Goal: Task Accomplishment & Management: Use online tool/utility

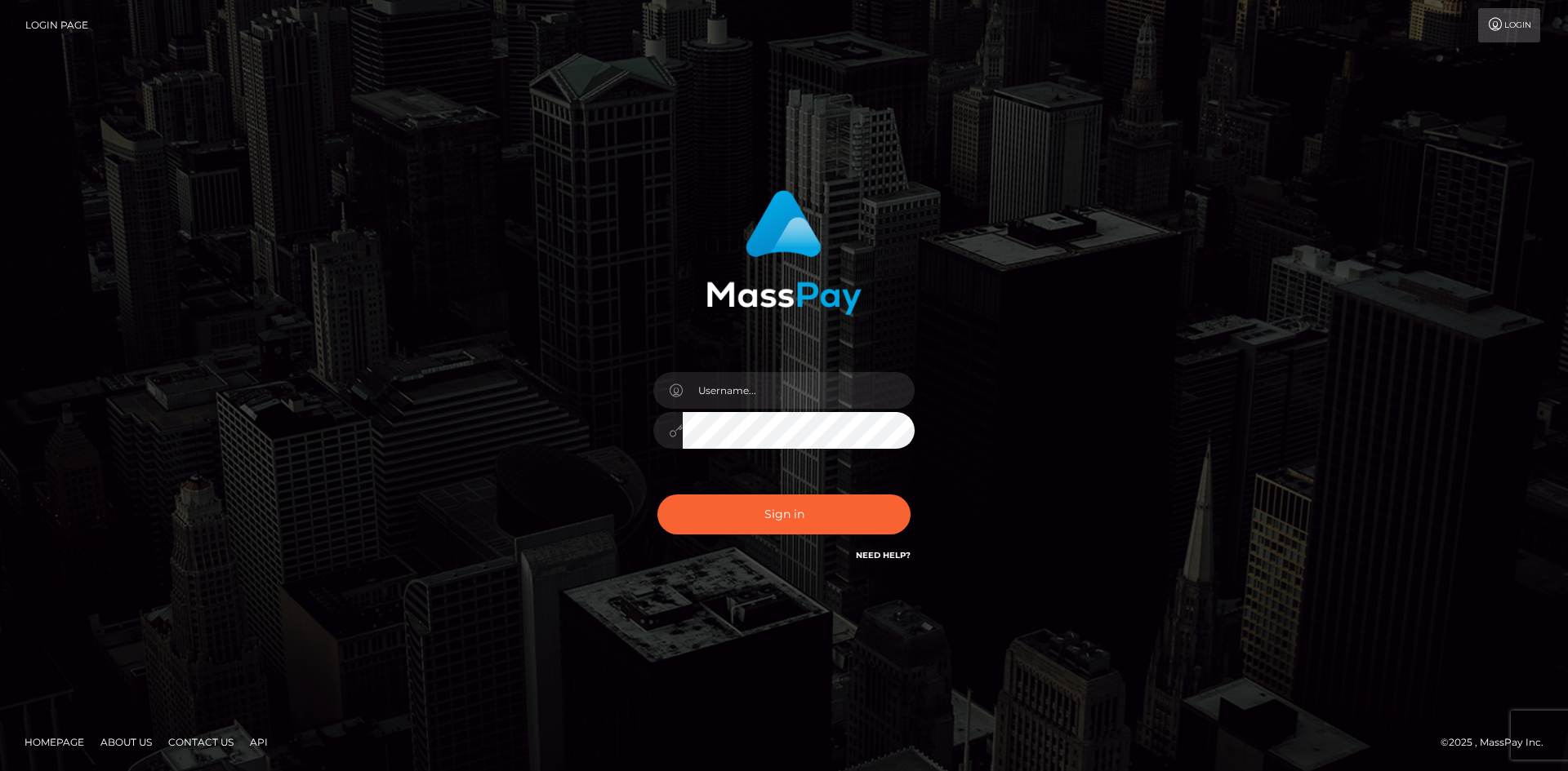
drag, startPoint x: 0, startPoint y: 0, endPoint x: 773, endPoint y: 395, distance: 868.1
click at [773, 395] on input "text" at bounding box center [798, 391] width 232 height 37
type input "faisal2024"
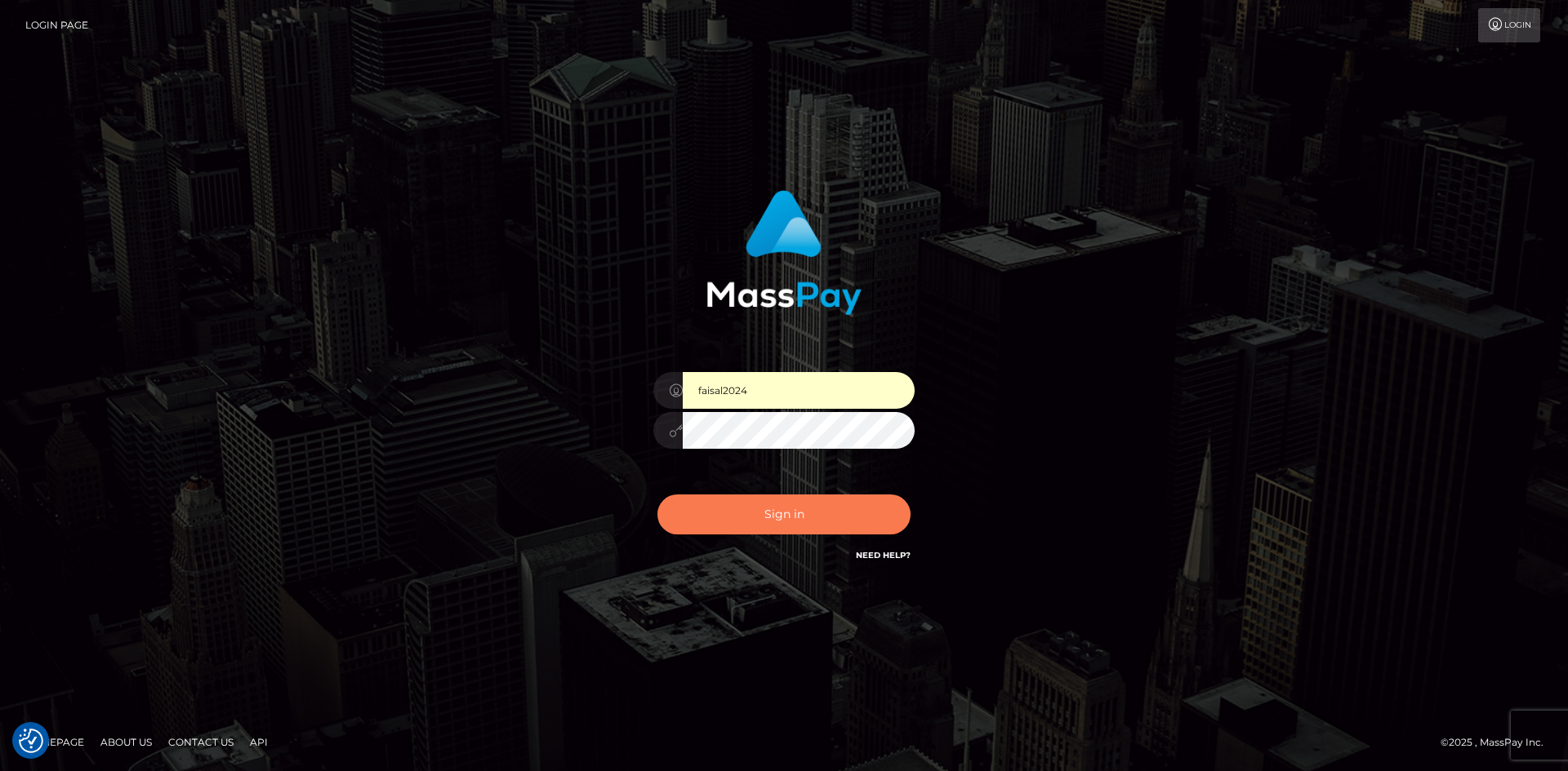
click at [781, 517] on button "Sign in" at bounding box center [784, 515] width 253 height 40
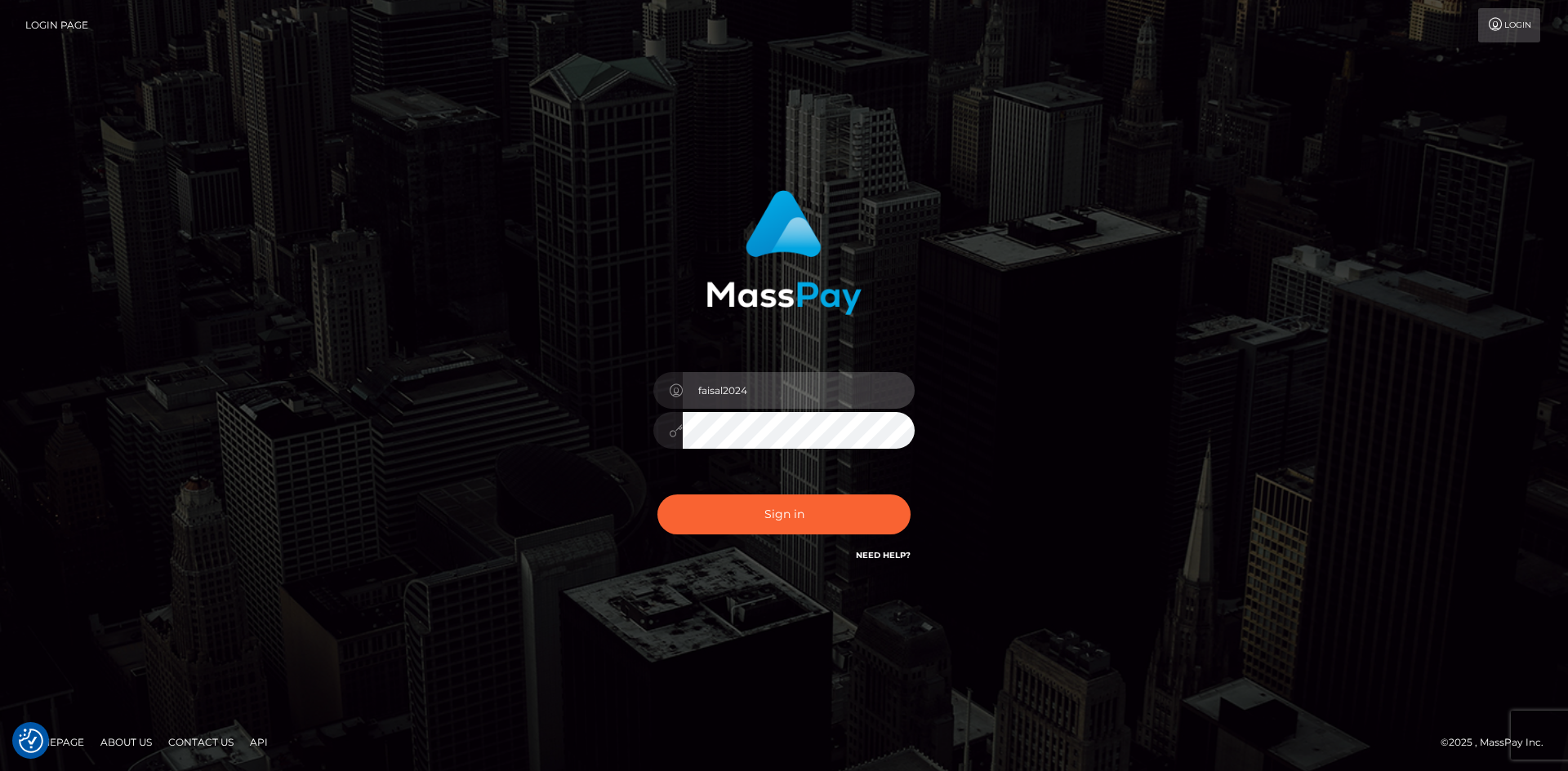
click at [732, 393] on input "faisal2024" at bounding box center [798, 391] width 232 height 37
type input "faisal_uplift"
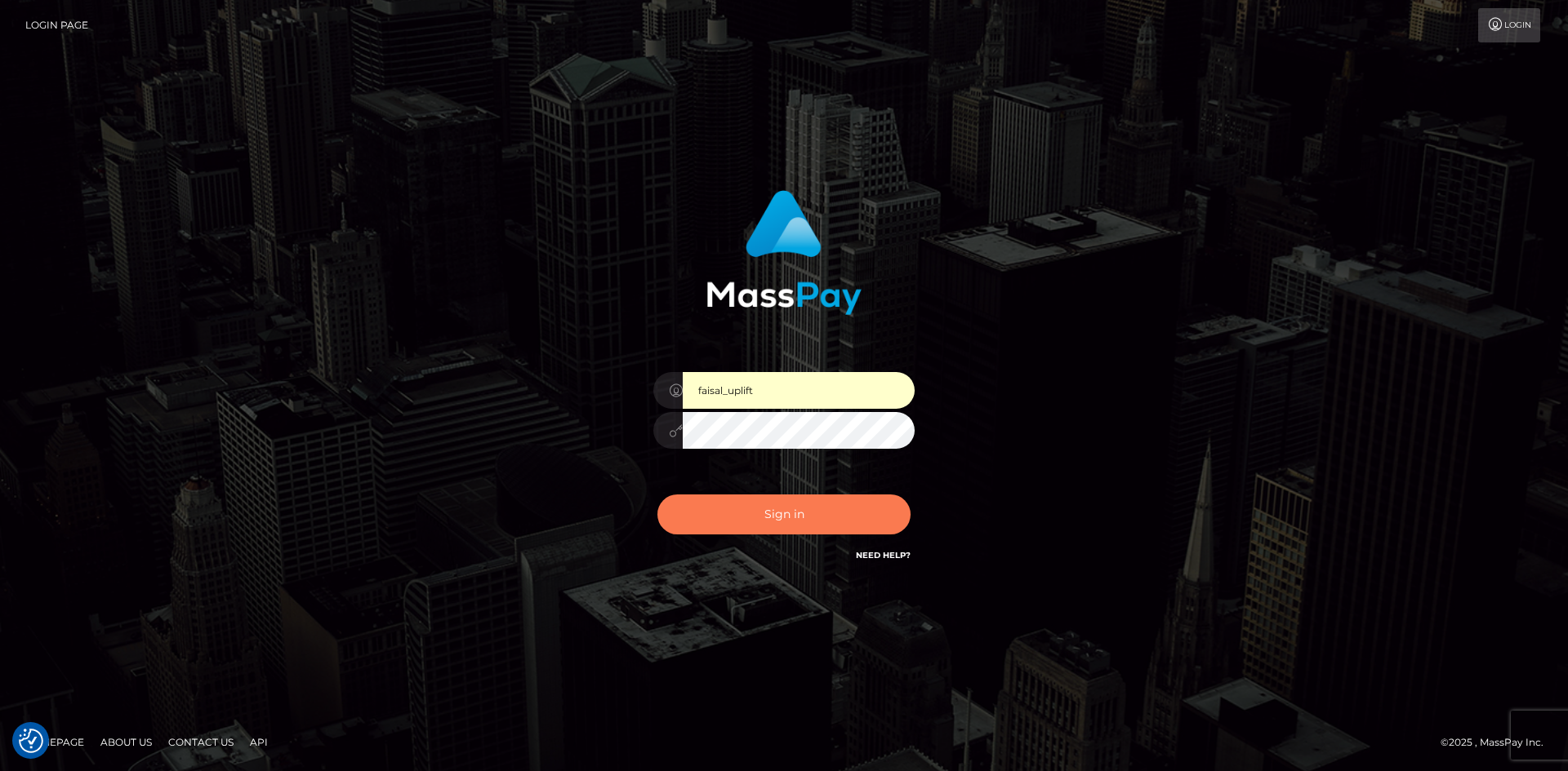
click at [810, 515] on button "Sign in" at bounding box center [784, 515] width 253 height 40
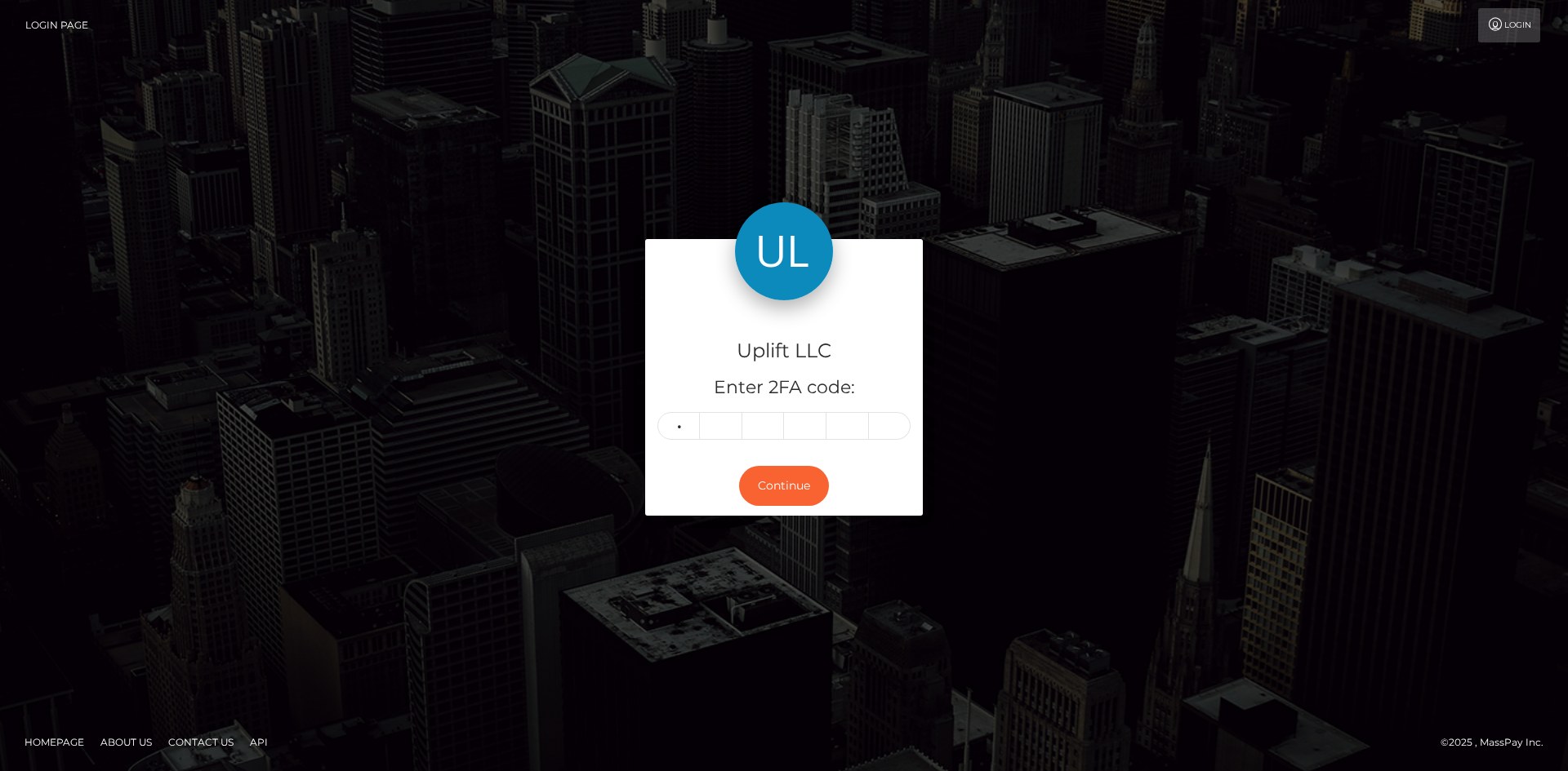
type input "7"
type input "3"
type input "1"
type input "4"
type input "7"
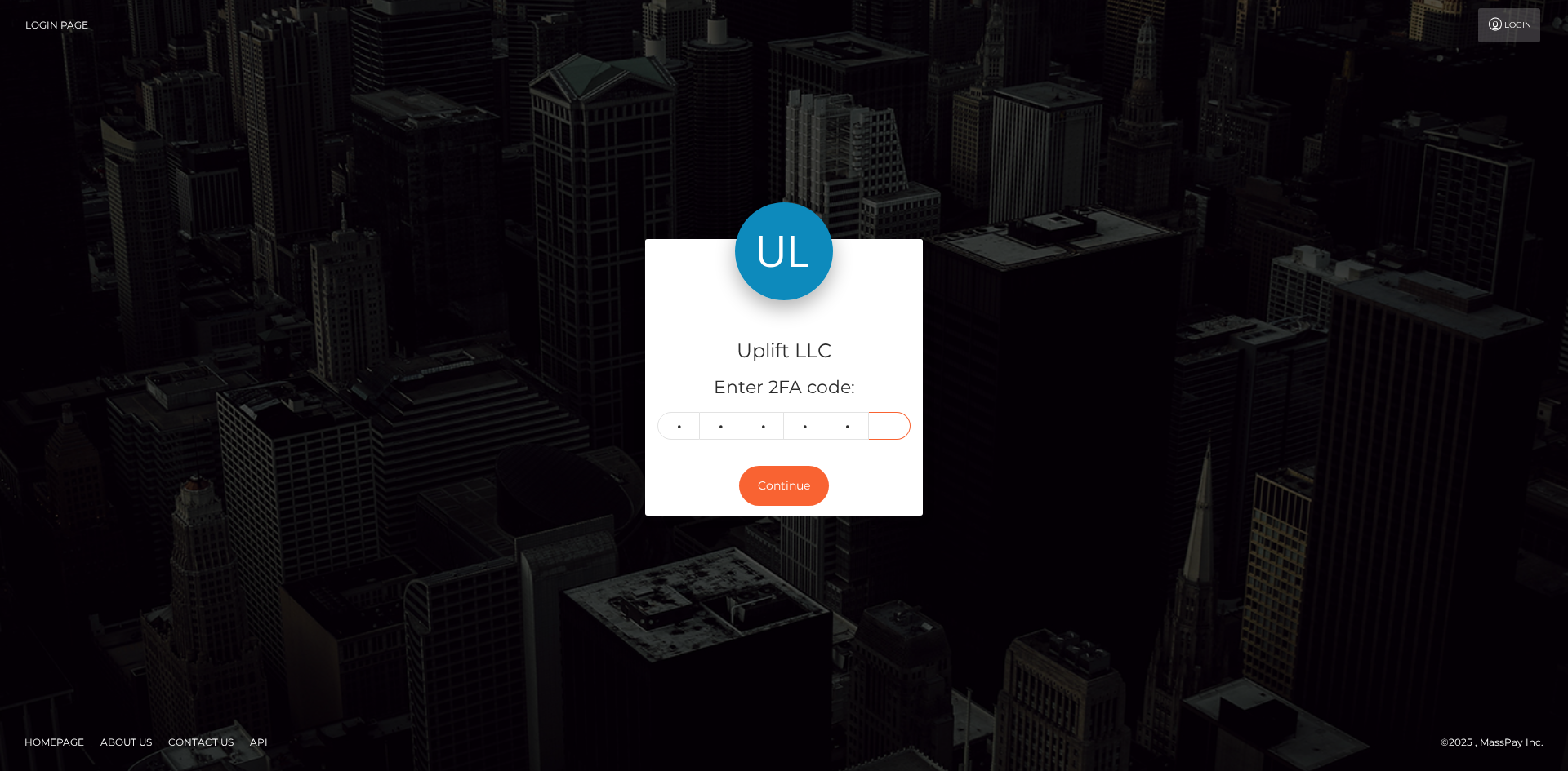
type input "9"
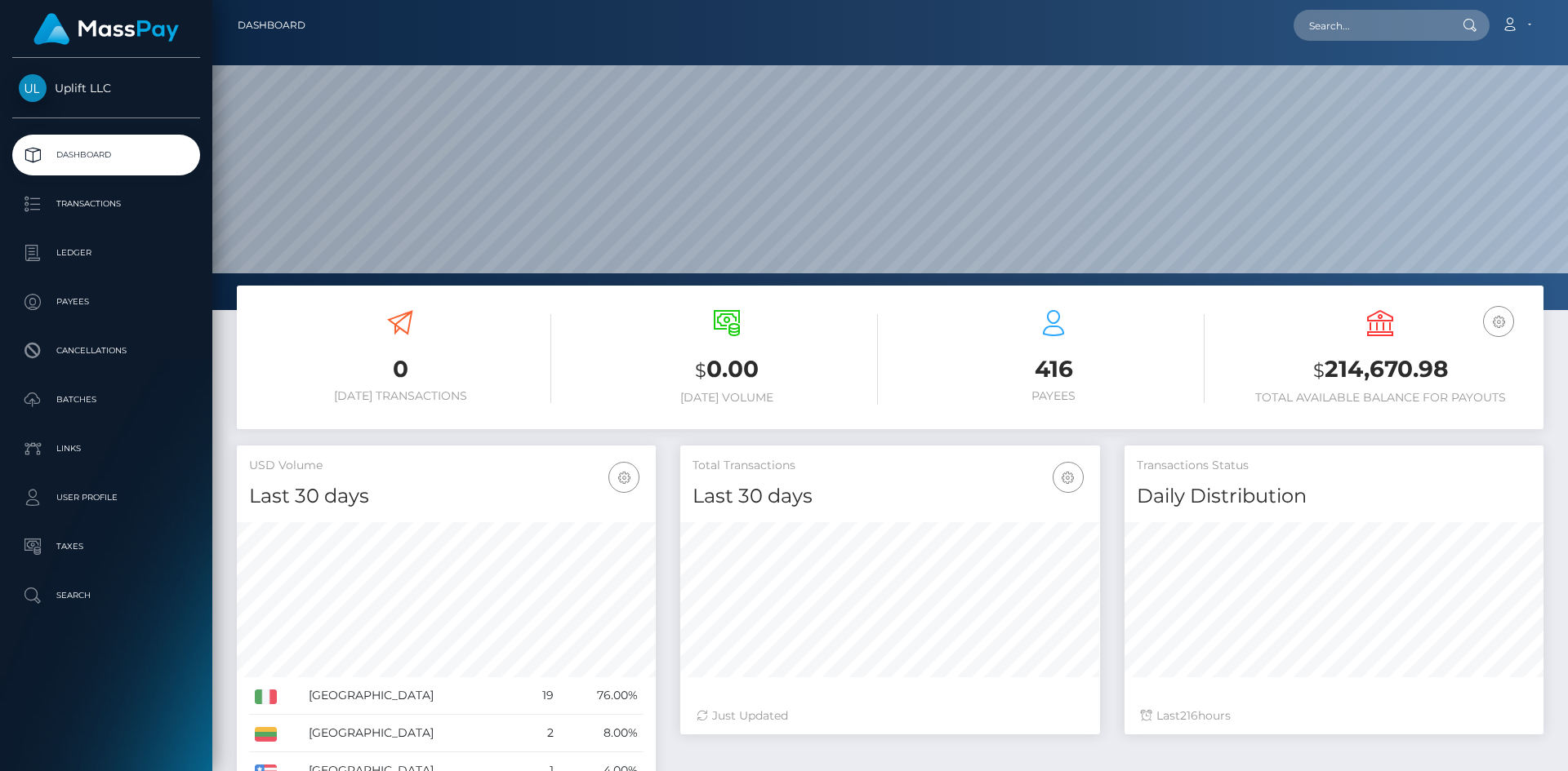
scroll to position [290, 420]
click at [91, 405] on p "Batches" at bounding box center [106, 399] width 175 height 24
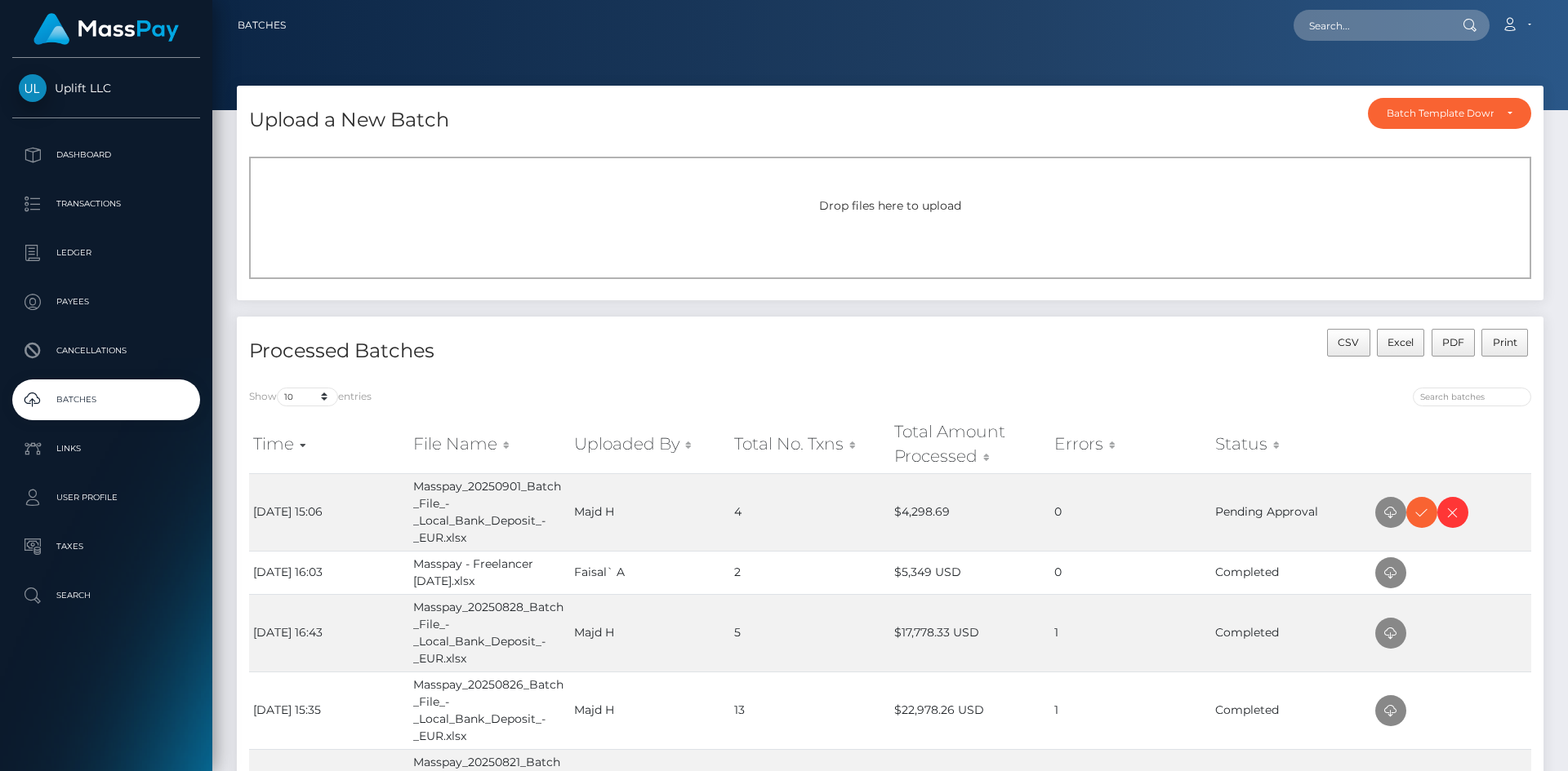
click at [902, 209] on span "Drop files here to upload" at bounding box center [890, 206] width 142 height 15
click at [1003, 358] on div "CSV Excel PDF Print" at bounding box center [1217, 352] width 653 height 47
click at [984, 340] on div "CSV Excel PDF Print" at bounding box center [1217, 352] width 653 height 47
click at [90, 347] on p "Cancellations" at bounding box center [106, 351] width 175 height 24
click at [884, 204] on span "Drop files here to upload" at bounding box center [890, 206] width 142 height 15
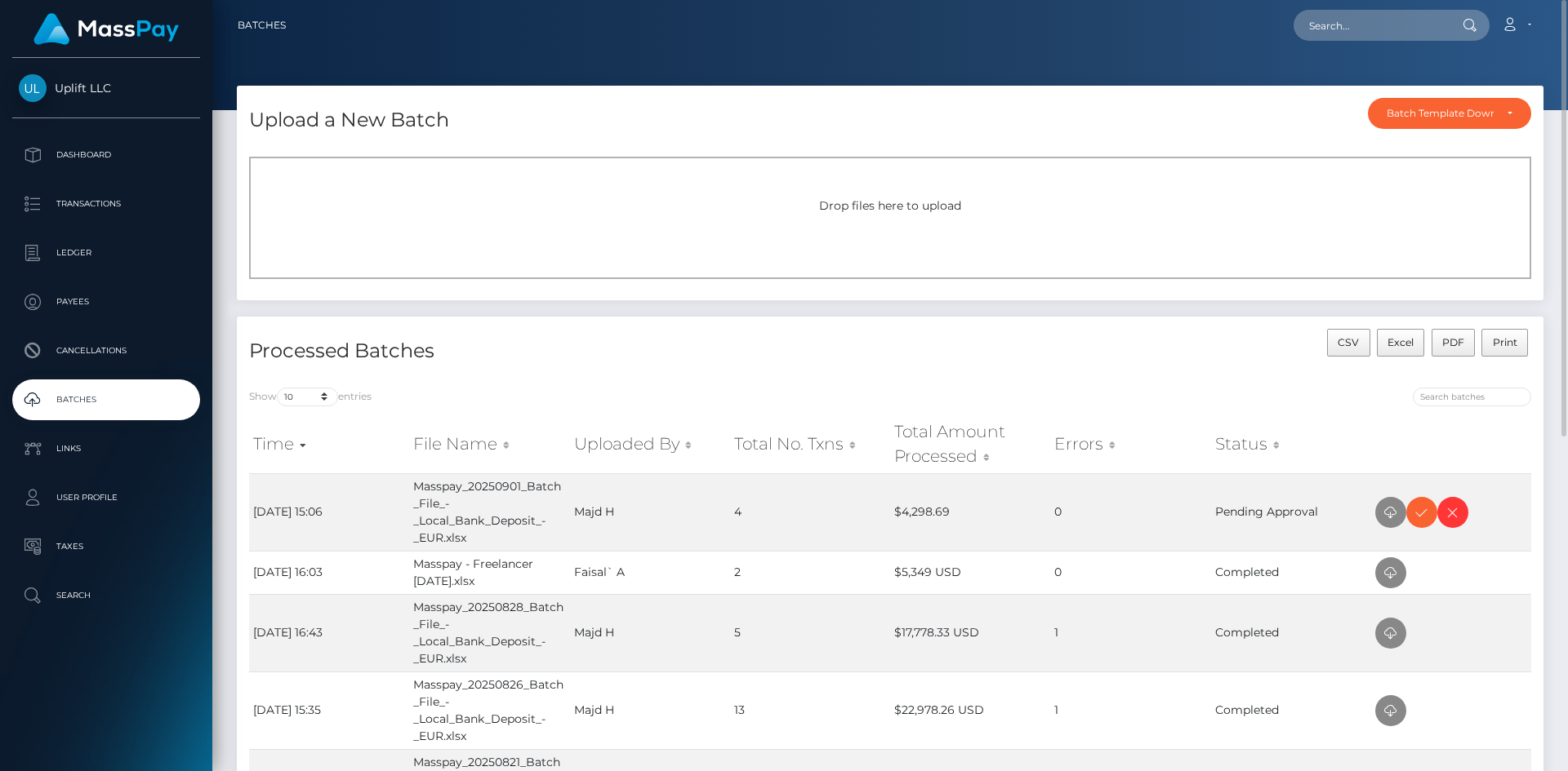
click at [848, 206] on span "Drop files here to upload" at bounding box center [890, 206] width 142 height 15
